Goal: Task Accomplishment & Management: Manage account settings

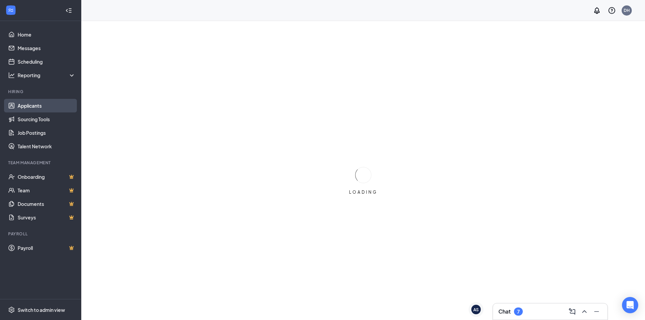
click at [40, 107] on link "Applicants" at bounding box center [47, 106] width 58 height 14
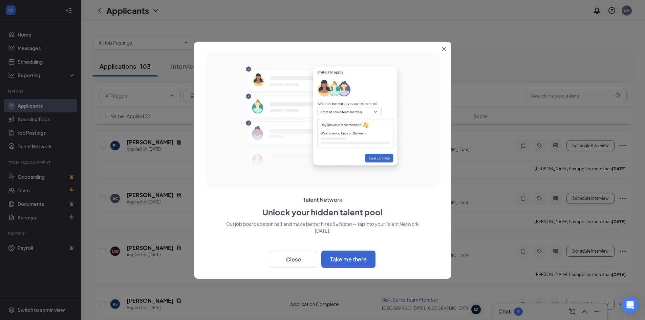
click at [443, 48] on icon "Close" at bounding box center [444, 49] width 4 height 4
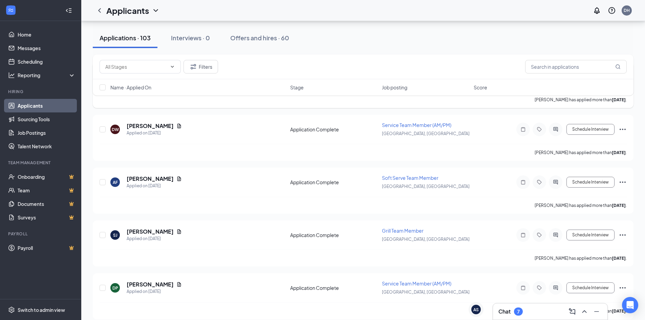
scroll to position [169, 0]
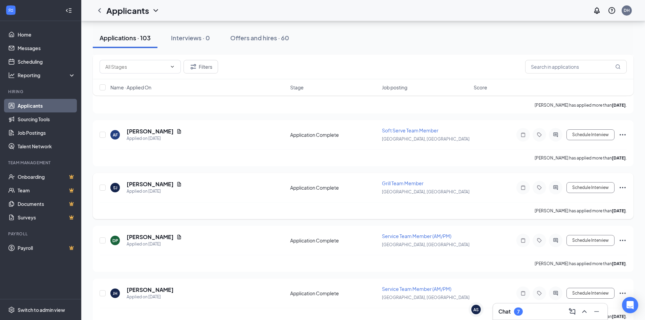
click at [412, 182] on span "Grill Team Member" at bounding box center [403, 183] width 42 height 6
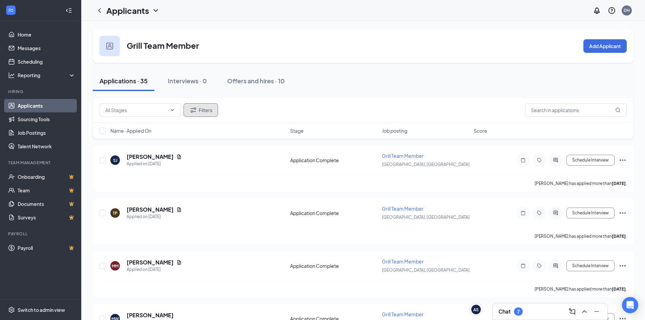
click at [196, 106] on icon "Filter" at bounding box center [193, 110] width 8 height 8
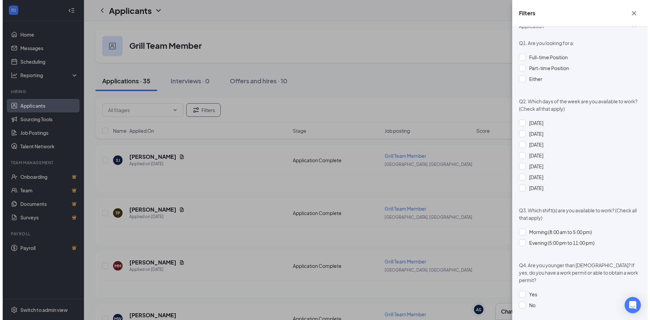
scroll to position [339, 0]
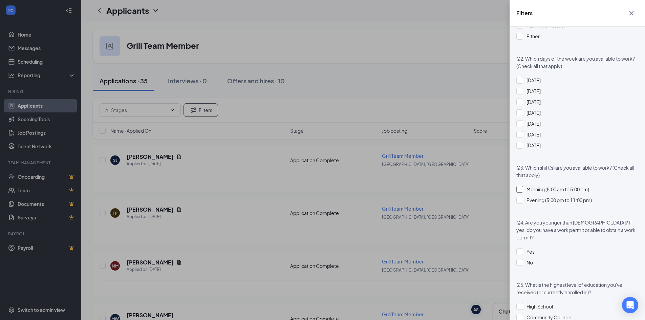
click at [520, 190] on div at bounding box center [519, 189] width 7 height 7
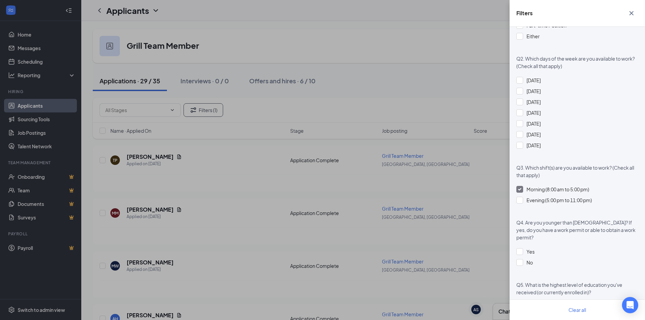
click at [633, 10] on icon "Cross" at bounding box center [631, 13] width 8 height 8
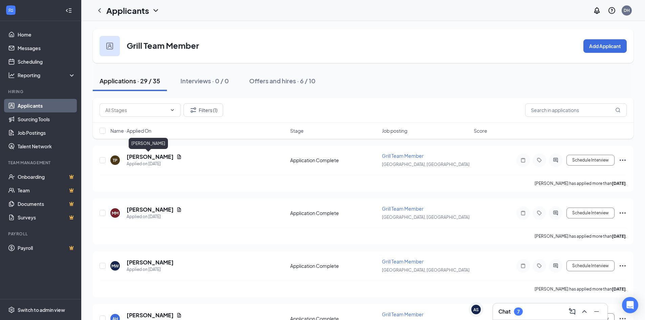
click at [148, 150] on div "[PERSON_NAME]" at bounding box center [148, 145] width 39 height 14
click at [157, 159] on h5 "[PERSON_NAME]" at bounding box center [150, 156] width 47 height 7
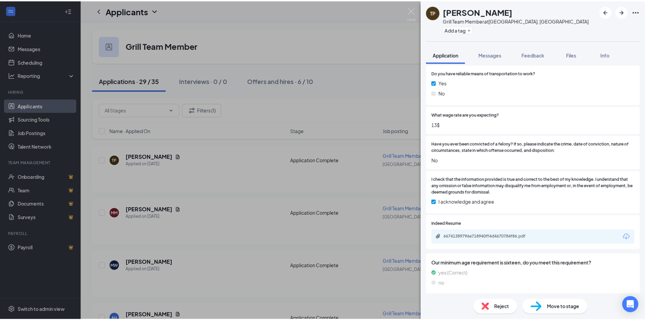
scroll to position [615, 0]
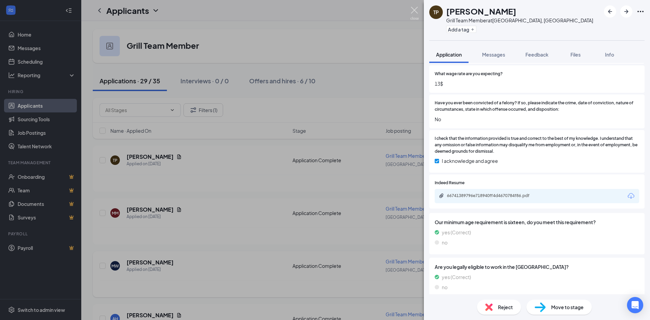
drag, startPoint x: 412, startPoint y: 9, endPoint x: 200, endPoint y: 279, distance: 342.9
click at [412, 9] on img at bounding box center [414, 13] width 8 height 13
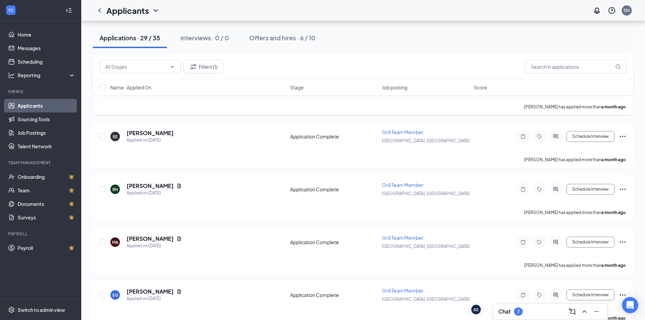
scroll to position [711, 0]
click at [588, 311] on icon "ChevronUp" at bounding box center [584, 311] width 8 height 8
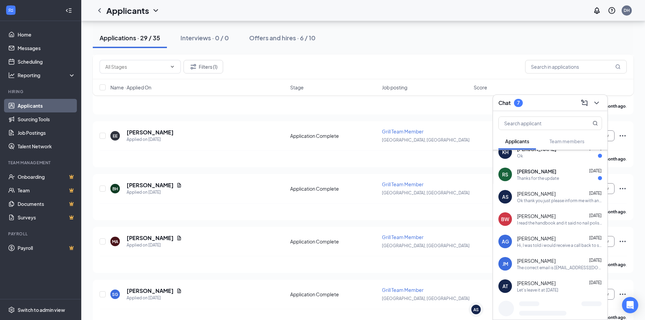
scroll to position [88, 0]
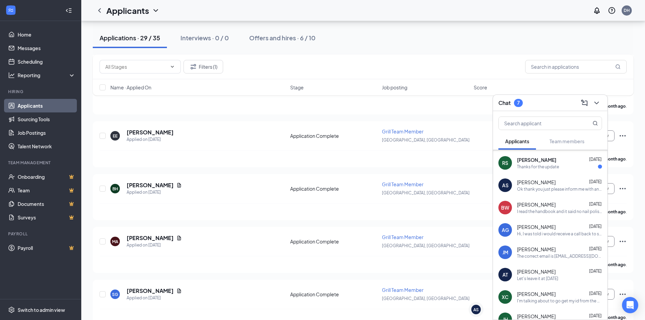
click at [558, 279] on div "Let's leave it at [DATE]" at bounding box center [537, 279] width 41 height 6
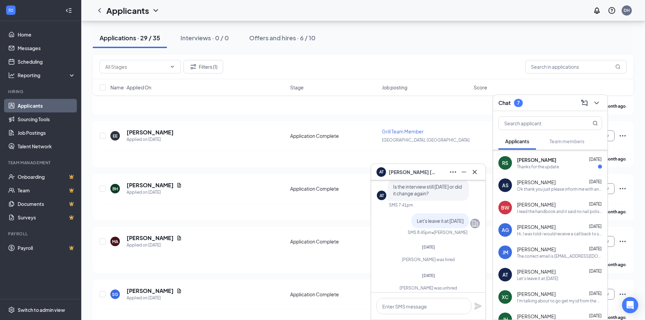
scroll to position [0, 0]
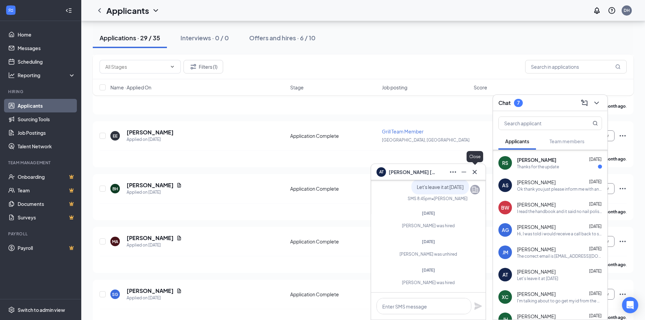
click at [475, 171] on icon "Cross" at bounding box center [475, 172] width 4 height 4
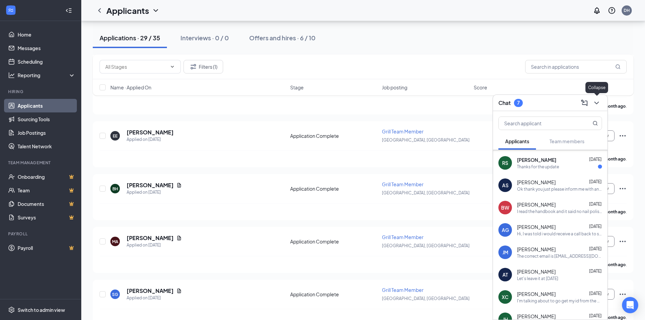
click at [598, 105] on icon "ChevronDown" at bounding box center [596, 103] width 8 height 8
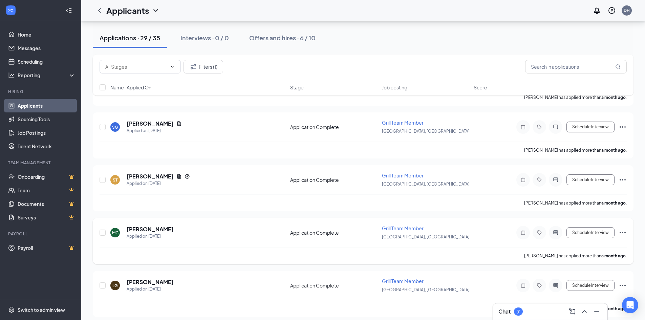
scroll to position [914, 0]
